Goal: Task Accomplishment & Management: Use online tool/utility

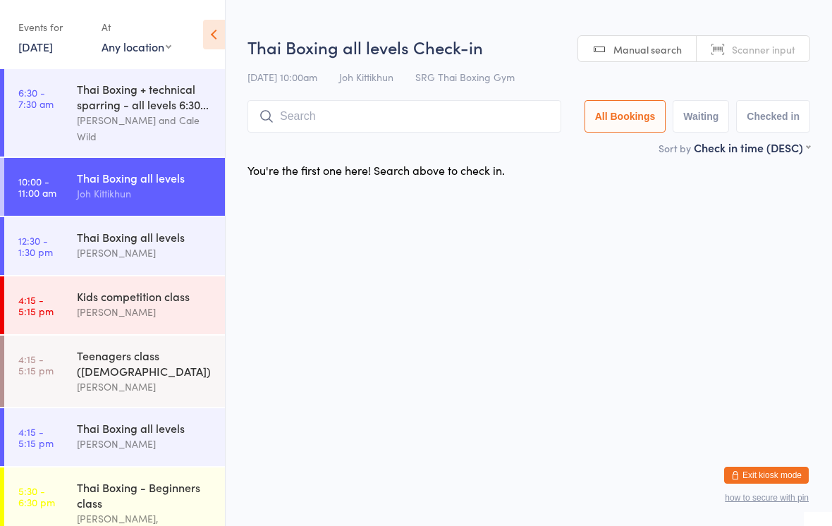
click at [368, 112] on input "search" at bounding box center [404, 116] width 314 height 32
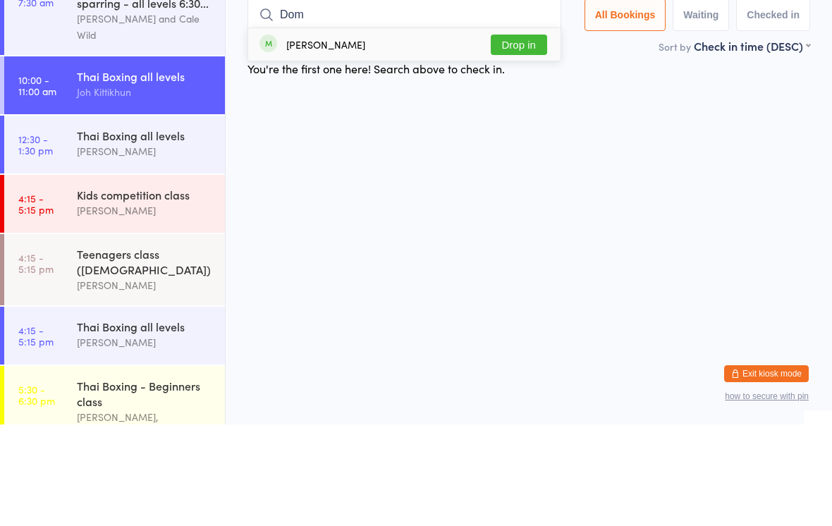
type input "Dom"
click at [531, 136] on button "Drop in" at bounding box center [519, 146] width 56 height 20
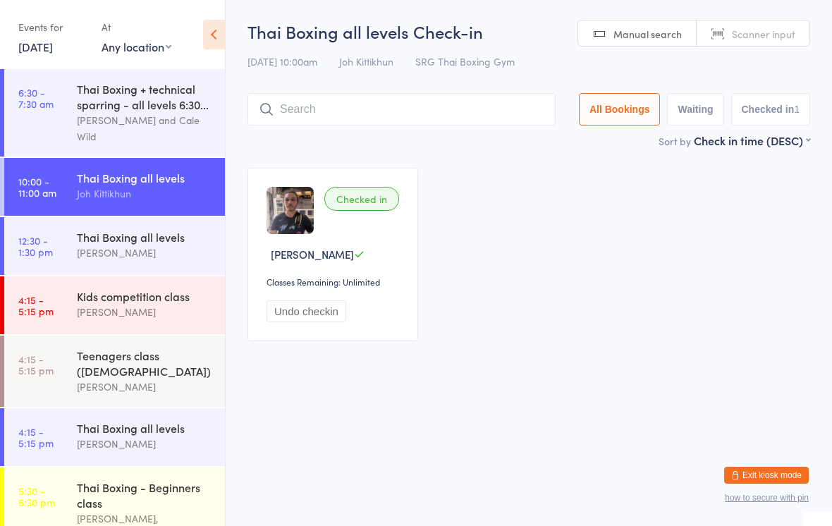
click at [446, 111] on input "search" at bounding box center [401, 109] width 308 height 32
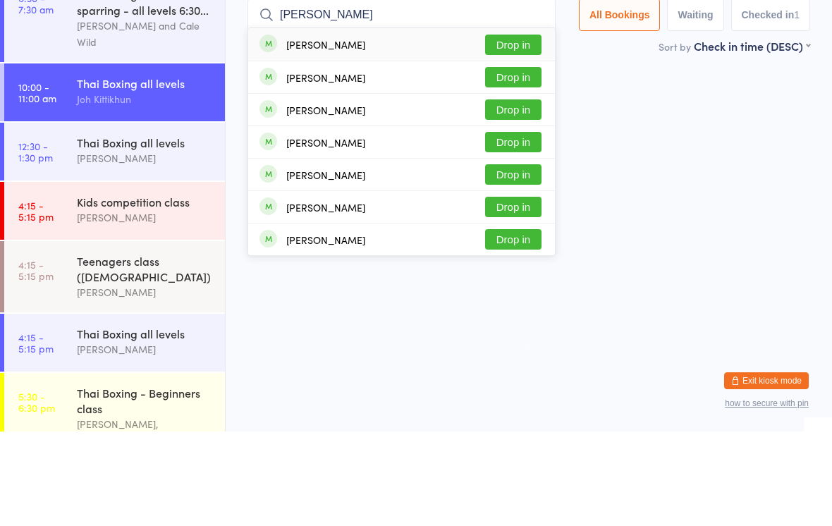
type input "[PERSON_NAME]"
click at [507, 129] on button "Drop in" at bounding box center [513, 139] width 56 height 20
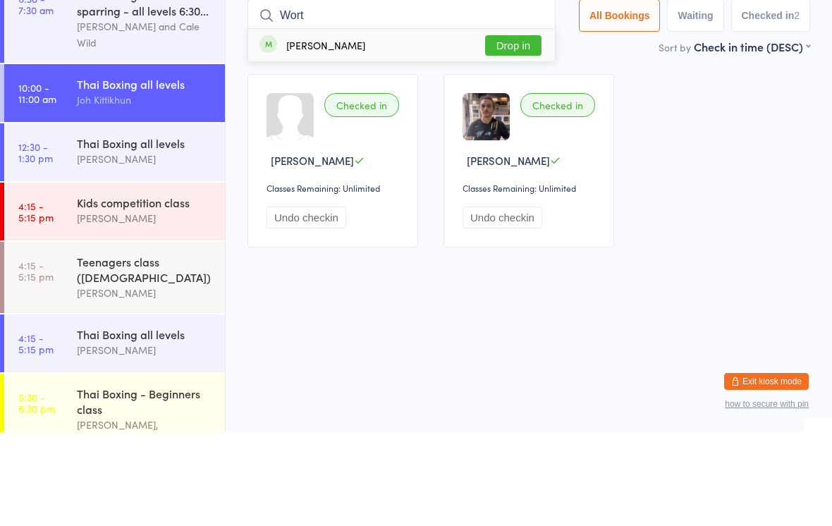
type input "Wort"
click at [513, 129] on button "Drop in" at bounding box center [513, 139] width 56 height 20
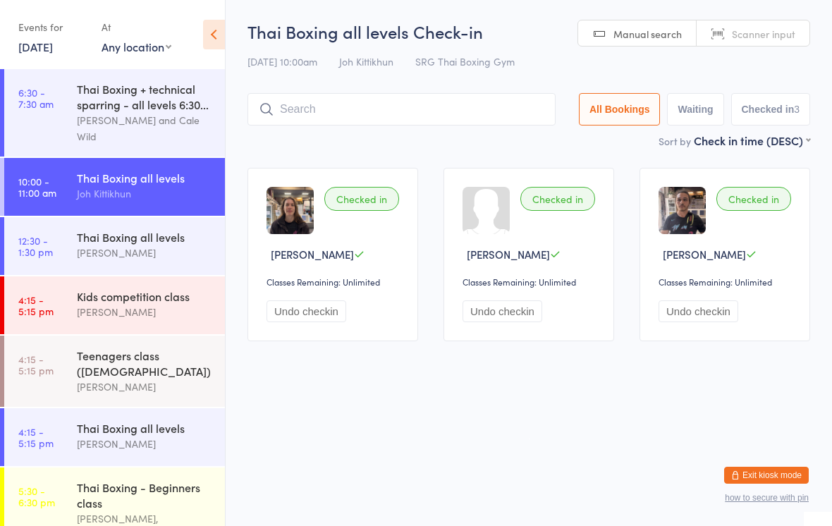
click at [157, 109] on div "Thai Boxing + technical sparring - all levels 6:30..." at bounding box center [145, 96] width 136 height 31
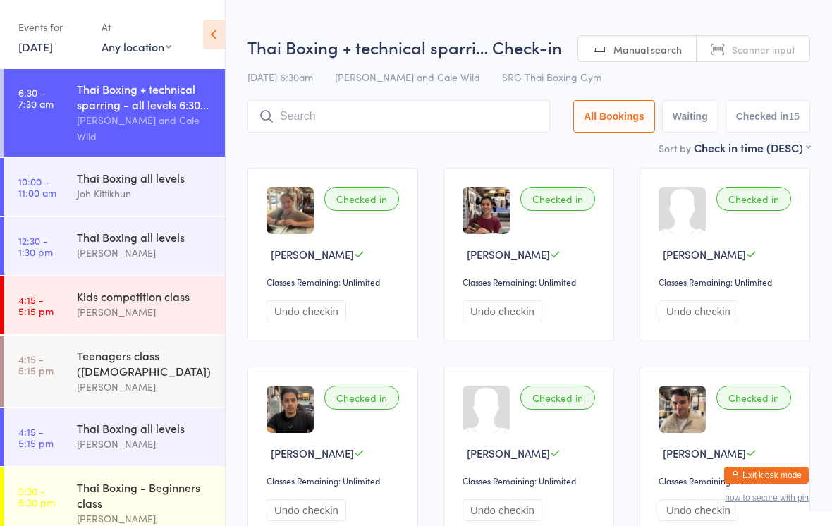
click at [151, 207] on div "Thai Boxing all levels Joh Kittikhun" at bounding box center [151, 186] width 148 height 56
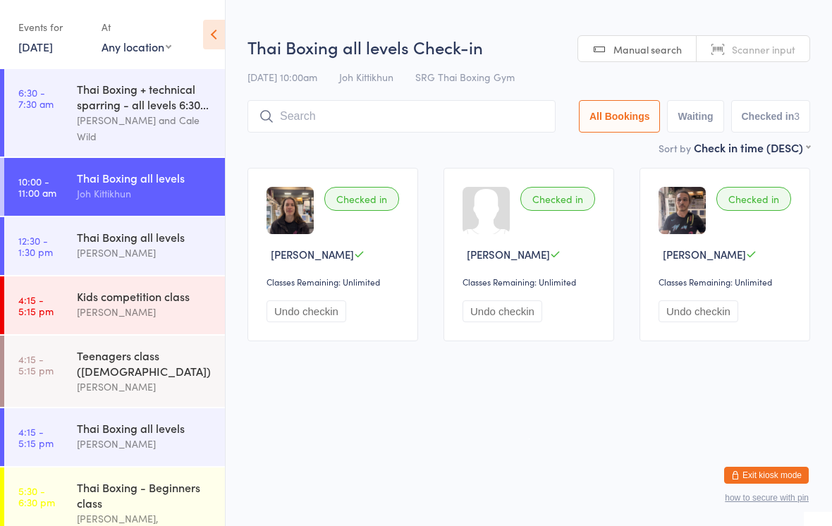
click at [156, 111] on div "Thai Boxing + technical sparring - all levels 6:30..." at bounding box center [145, 96] width 136 height 31
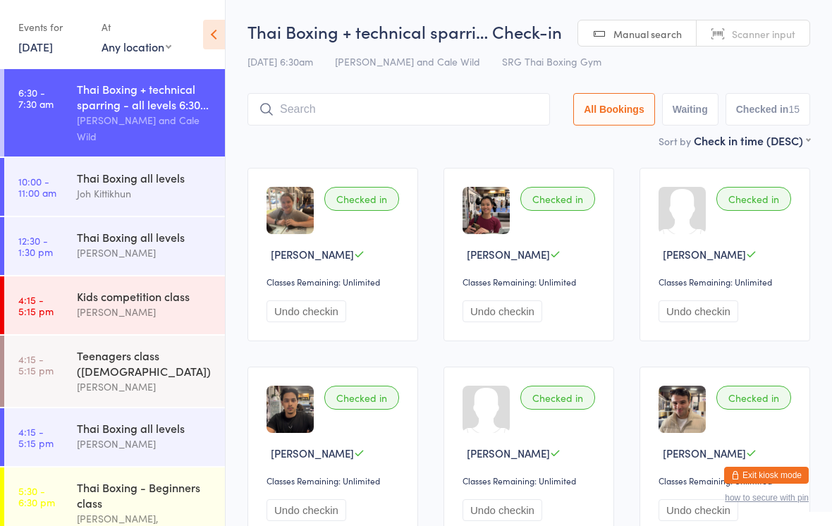
click at [133, 185] on div "Thai Boxing all levels" at bounding box center [145, 178] width 136 height 16
